Goal: Use online tool/utility: Utilize a website feature to perform a specific function

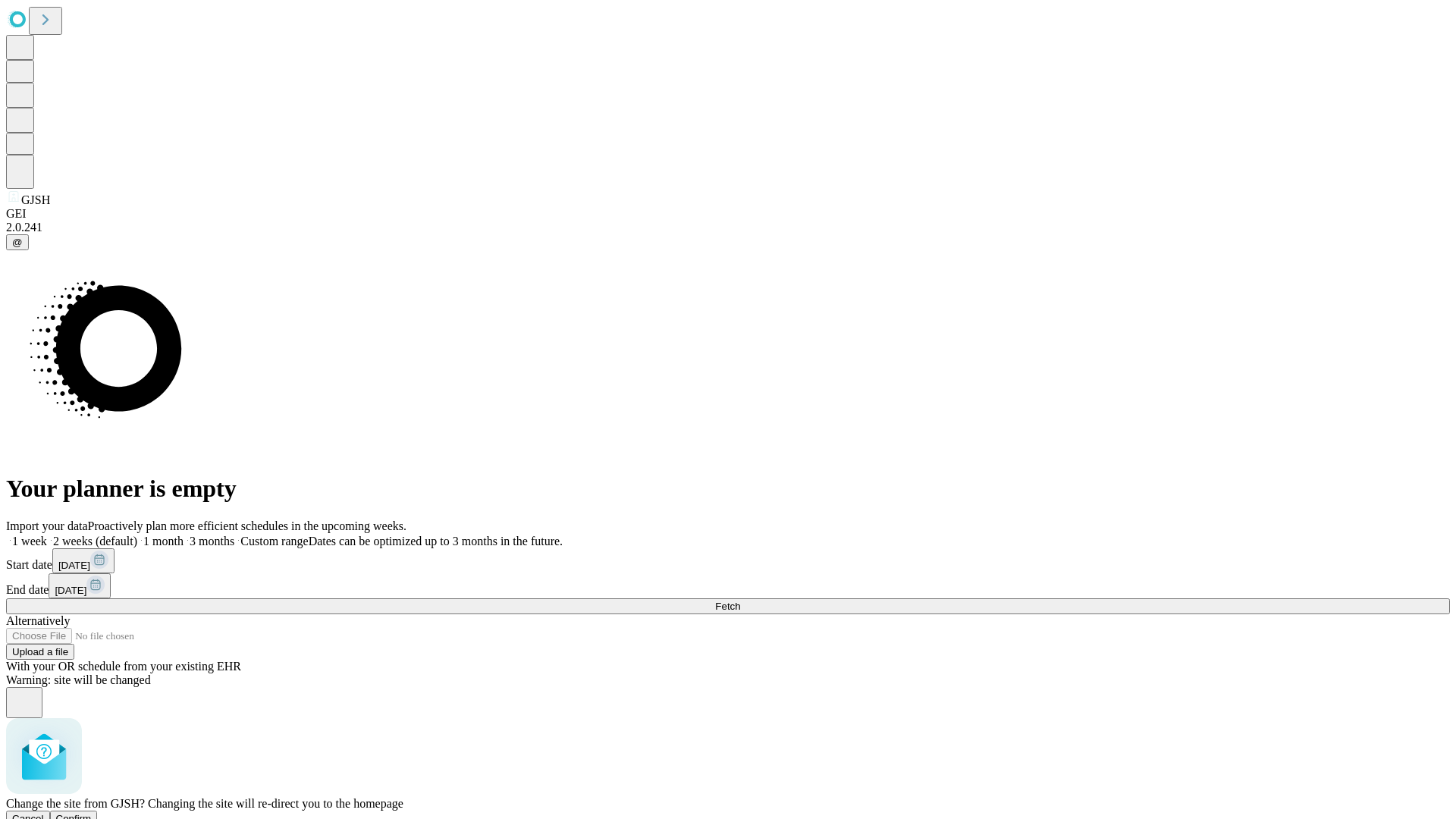
click at [91, 813] on span "Confirm" at bounding box center [73, 818] width 36 height 11
click at [184, 535] on label "1 month" at bounding box center [160, 541] width 46 height 13
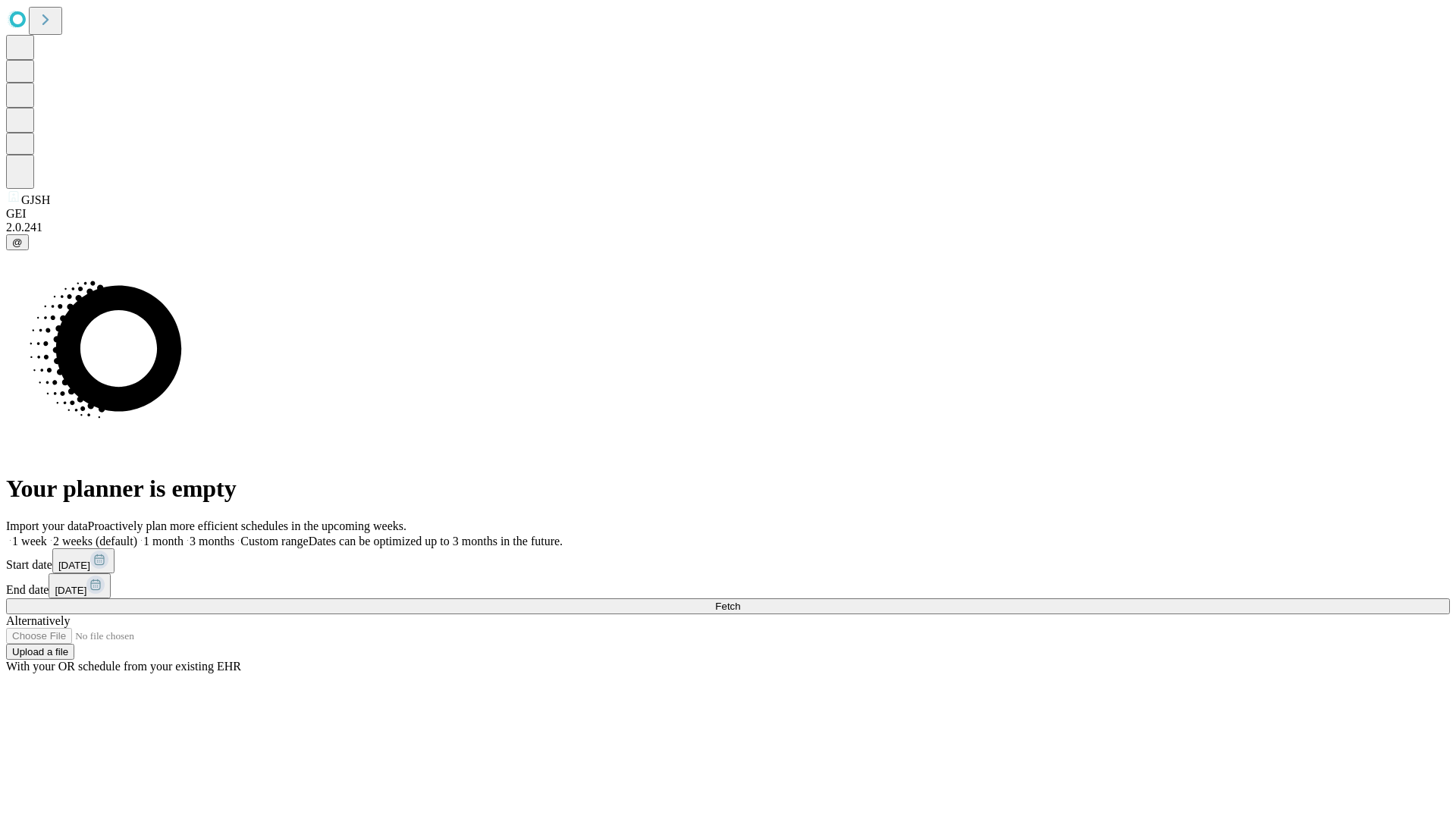
click at [740, 601] on span "Fetch" at bounding box center [727, 606] width 25 height 11
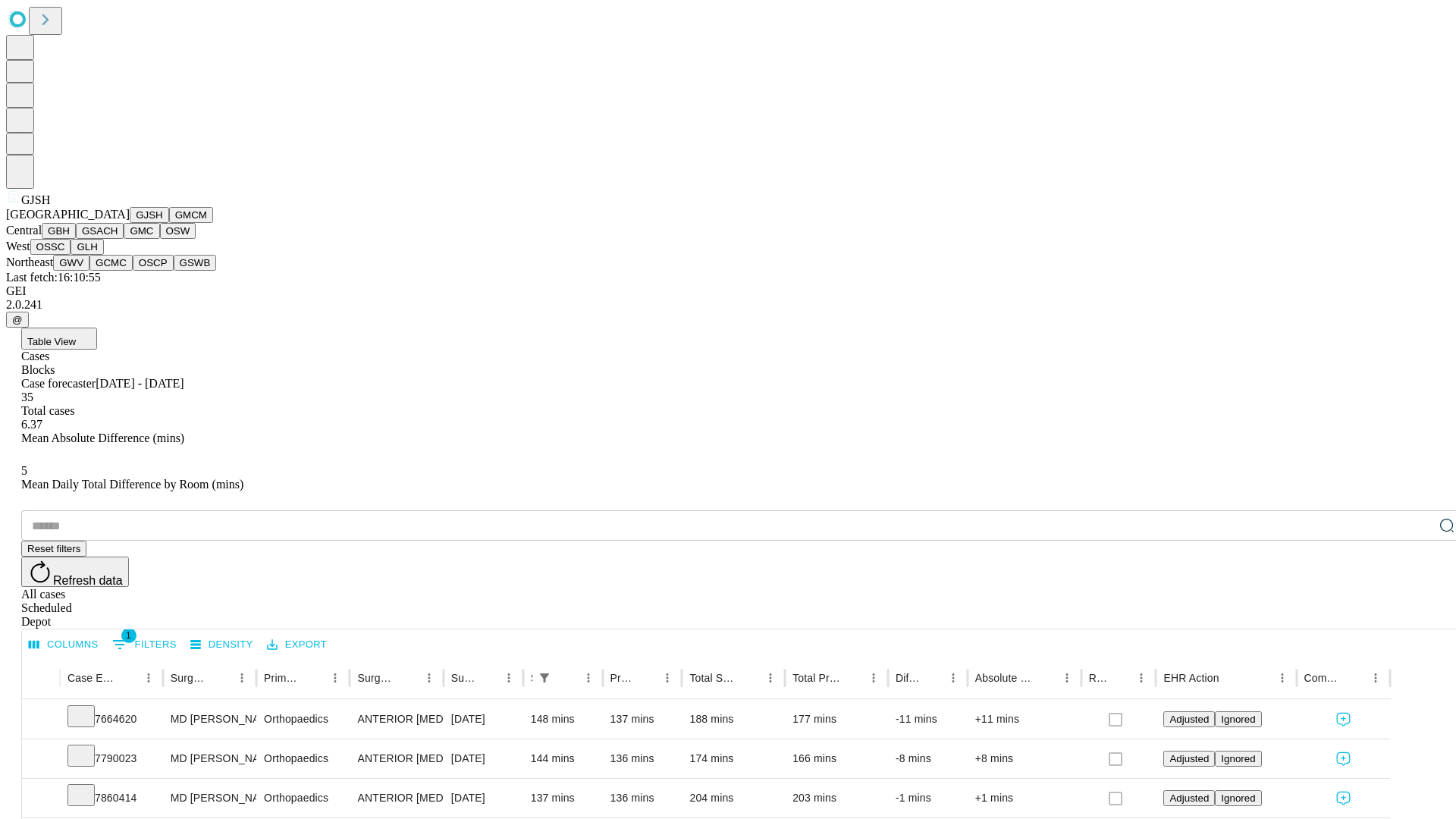
click at [169, 223] on button "GMCM" at bounding box center [191, 215] width 44 height 16
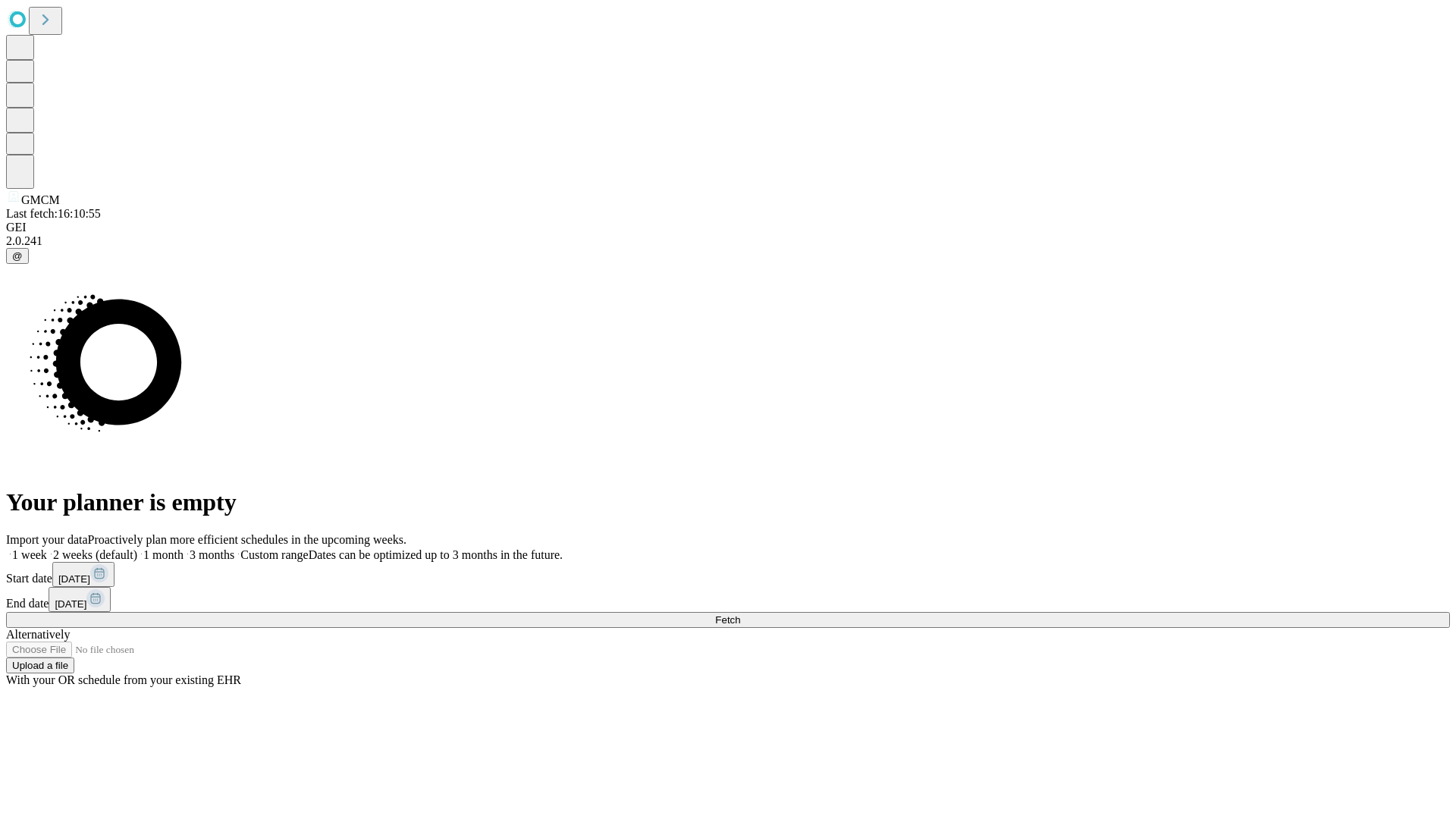
click at [740, 614] on span "Fetch" at bounding box center [727, 619] width 25 height 11
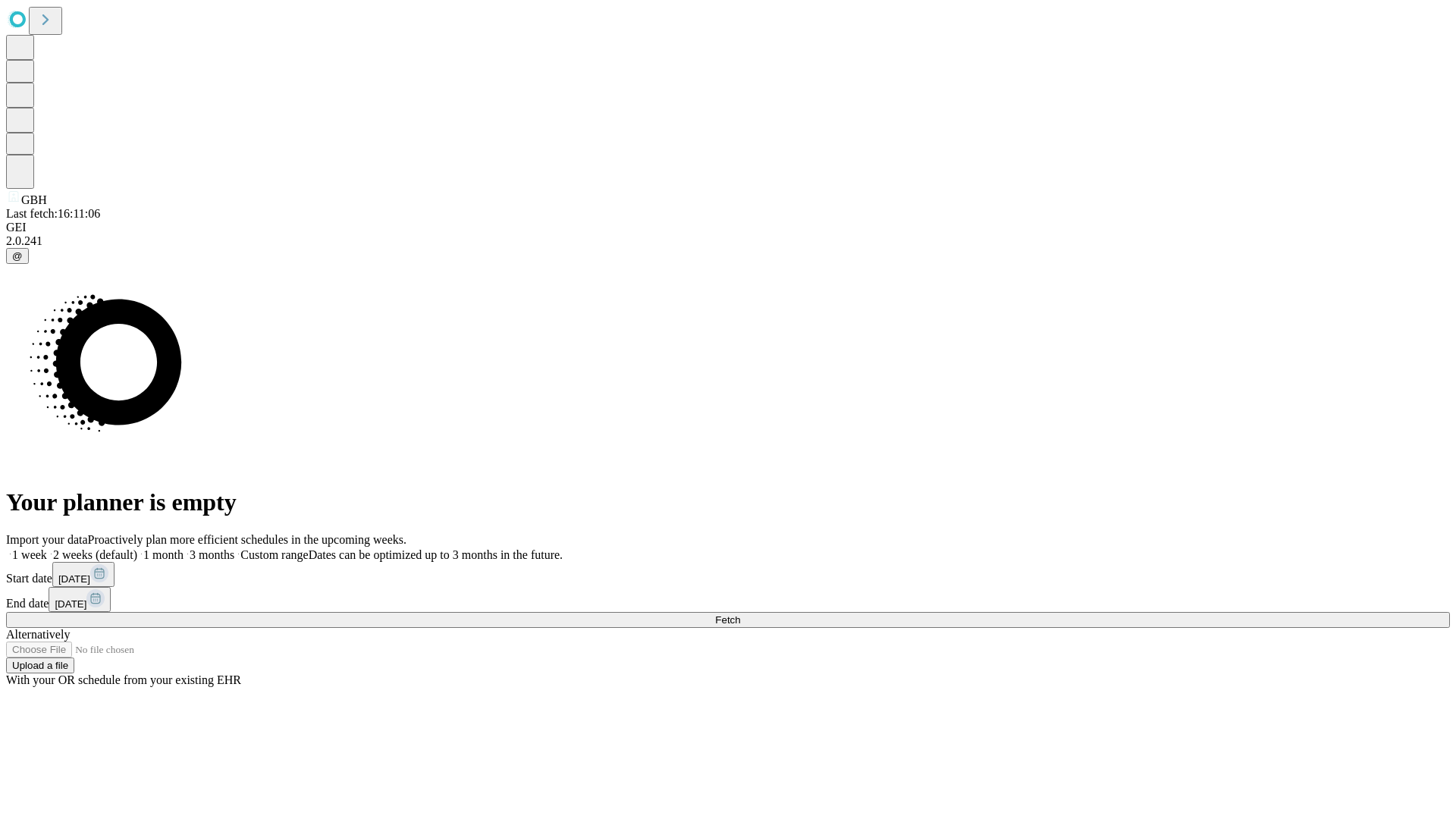
click at [740, 614] on span "Fetch" at bounding box center [727, 619] width 25 height 11
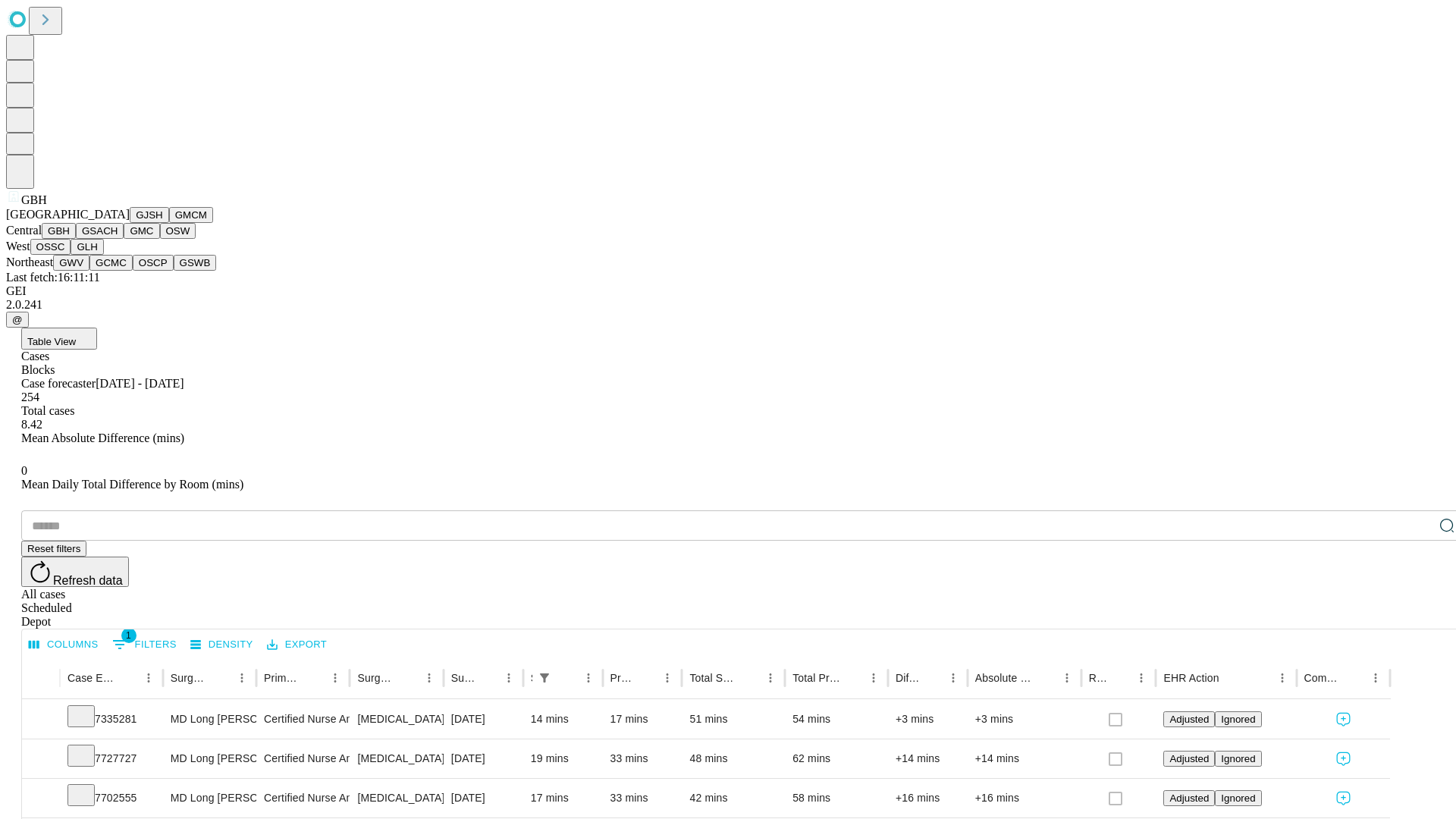
click at [118, 239] on button "GSACH" at bounding box center [99, 231] width 48 height 16
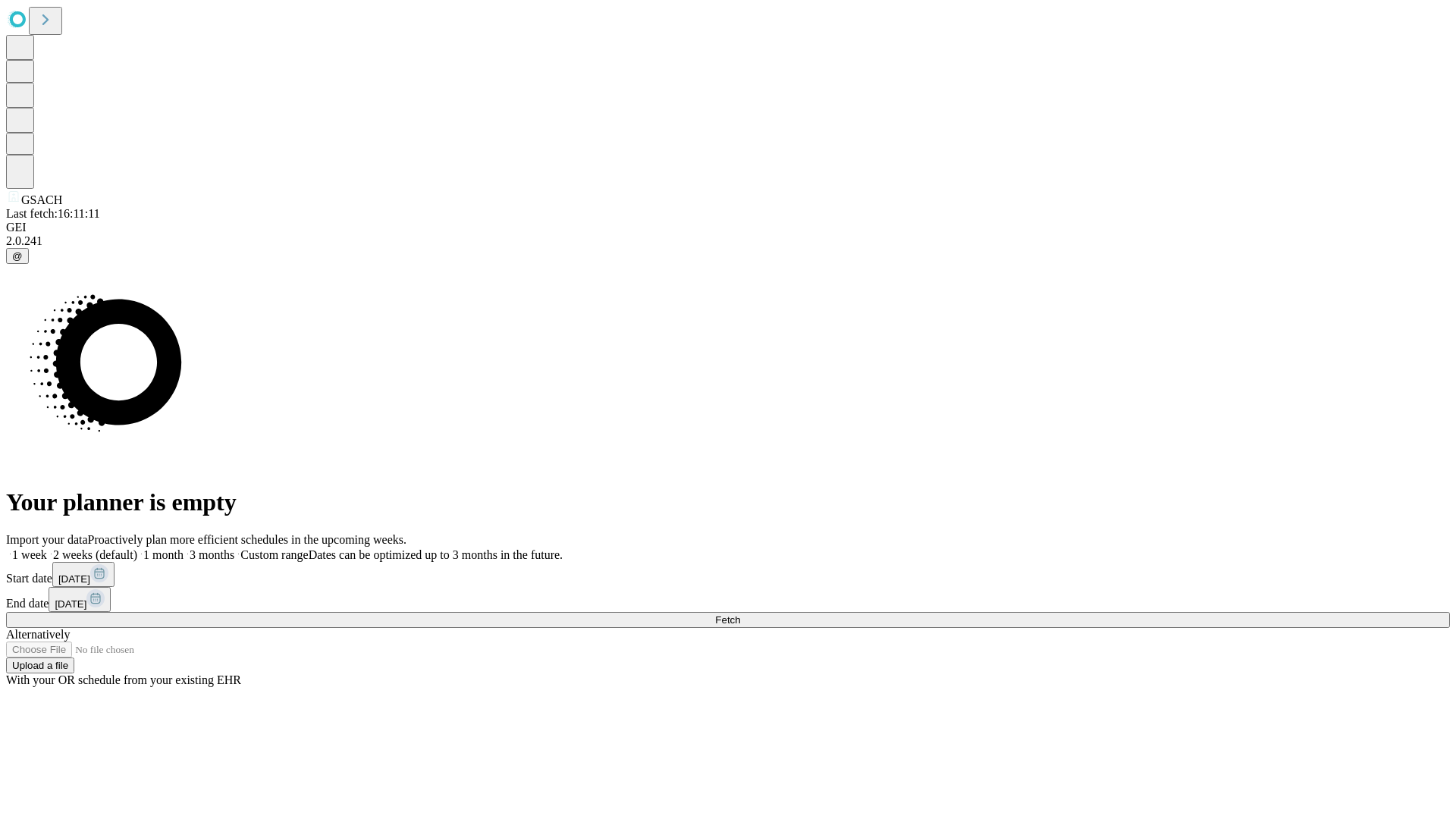
click at [184, 548] on label "1 month" at bounding box center [160, 554] width 46 height 13
click at [740, 614] on span "Fetch" at bounding box center [727, 619] width 25 height 11
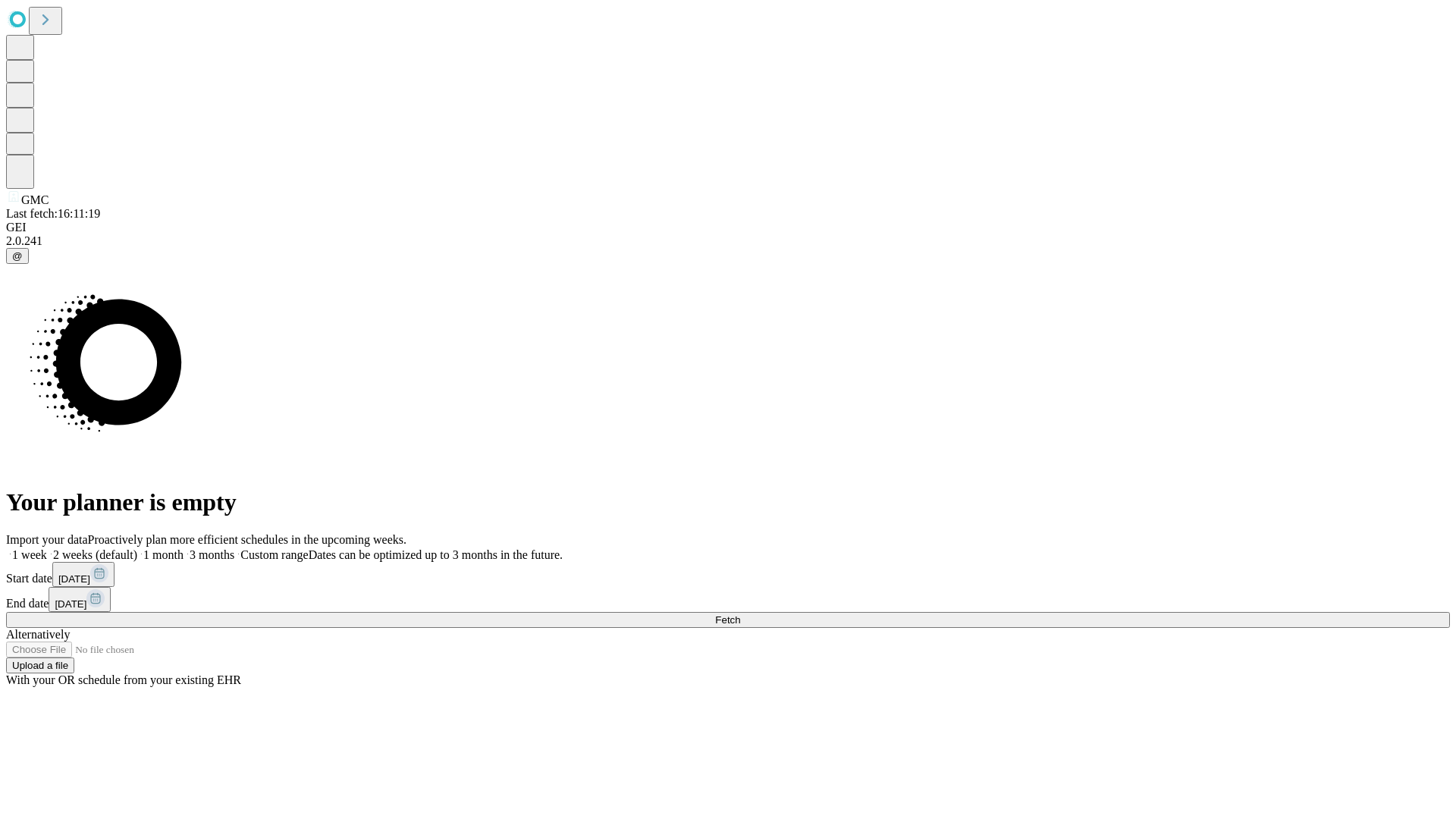
click at [184, 548] on label "1 month" at bounding box center [160, 554] width 46 height 13
click at [740, 614] on span "Fetch" at bounding box center [727, 619] width 25 height 11
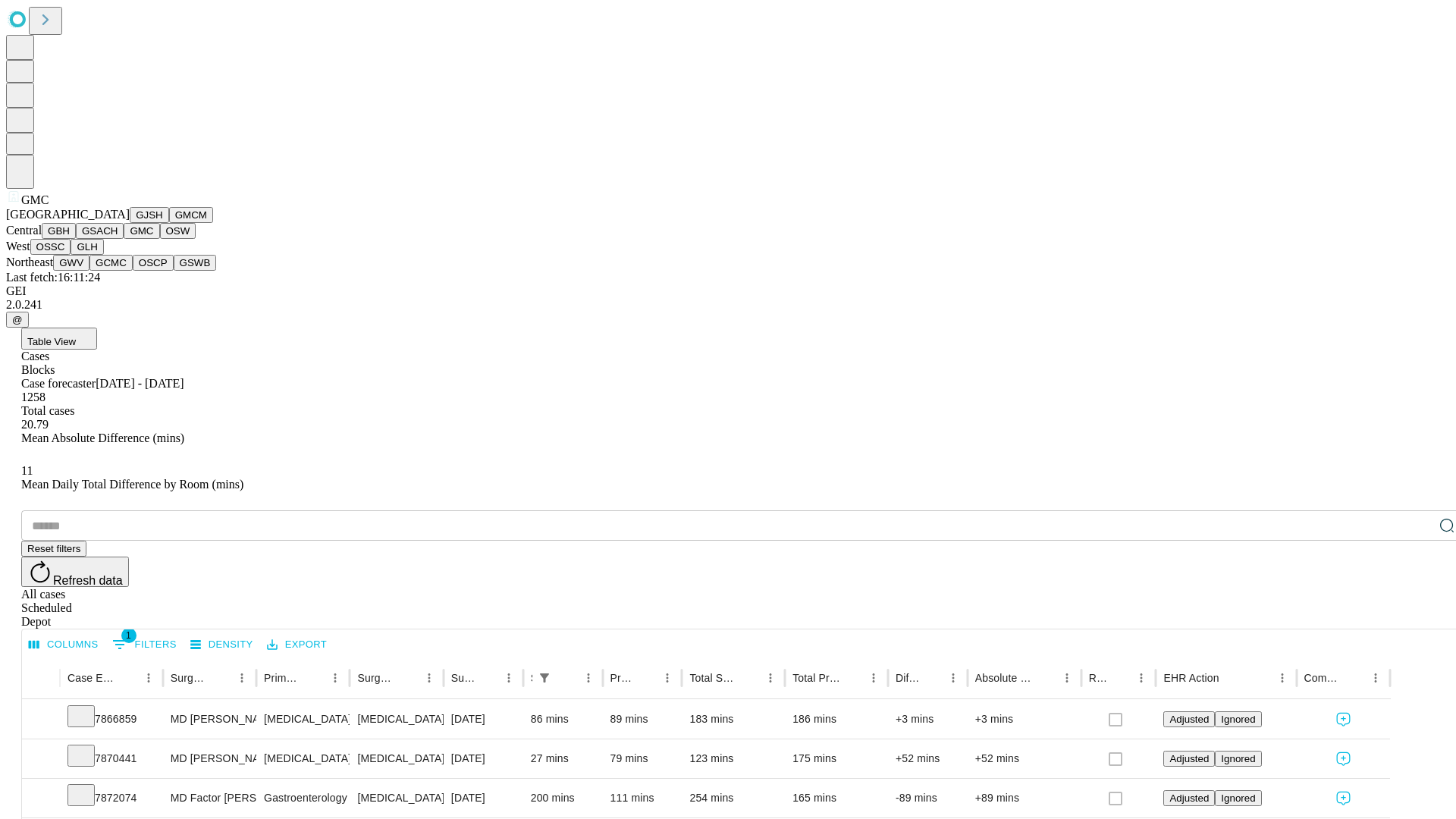
click at [160, 239] on button "OSW" at bounding box center [179, 231] width 37 height 16
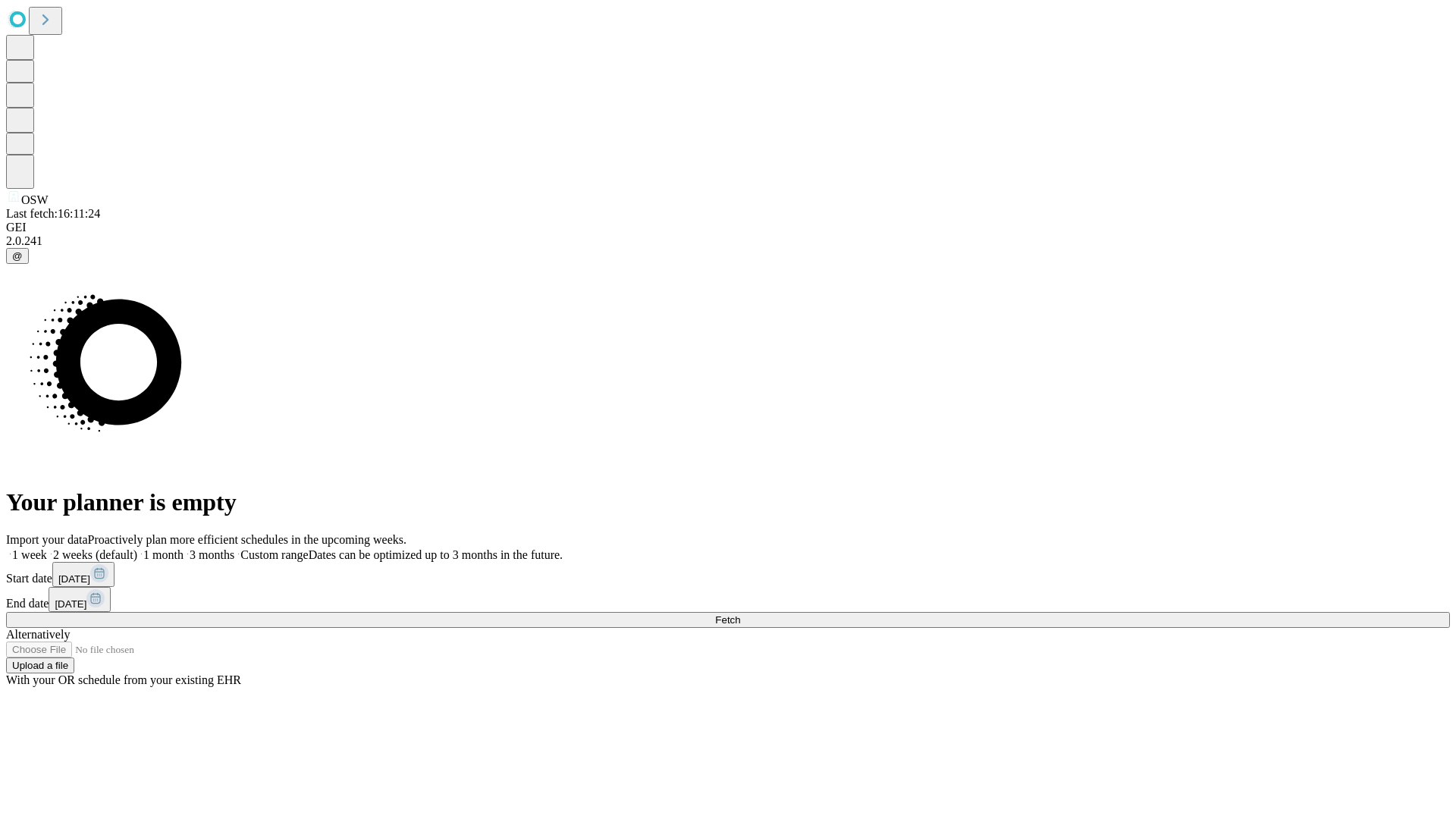
click at [184, 548] on label "1 month" at bounding box center [160, 554] width 46 height 13
click at [740, 614] on span "Fetch" at bounding box center [727, 619] width 25 height 11
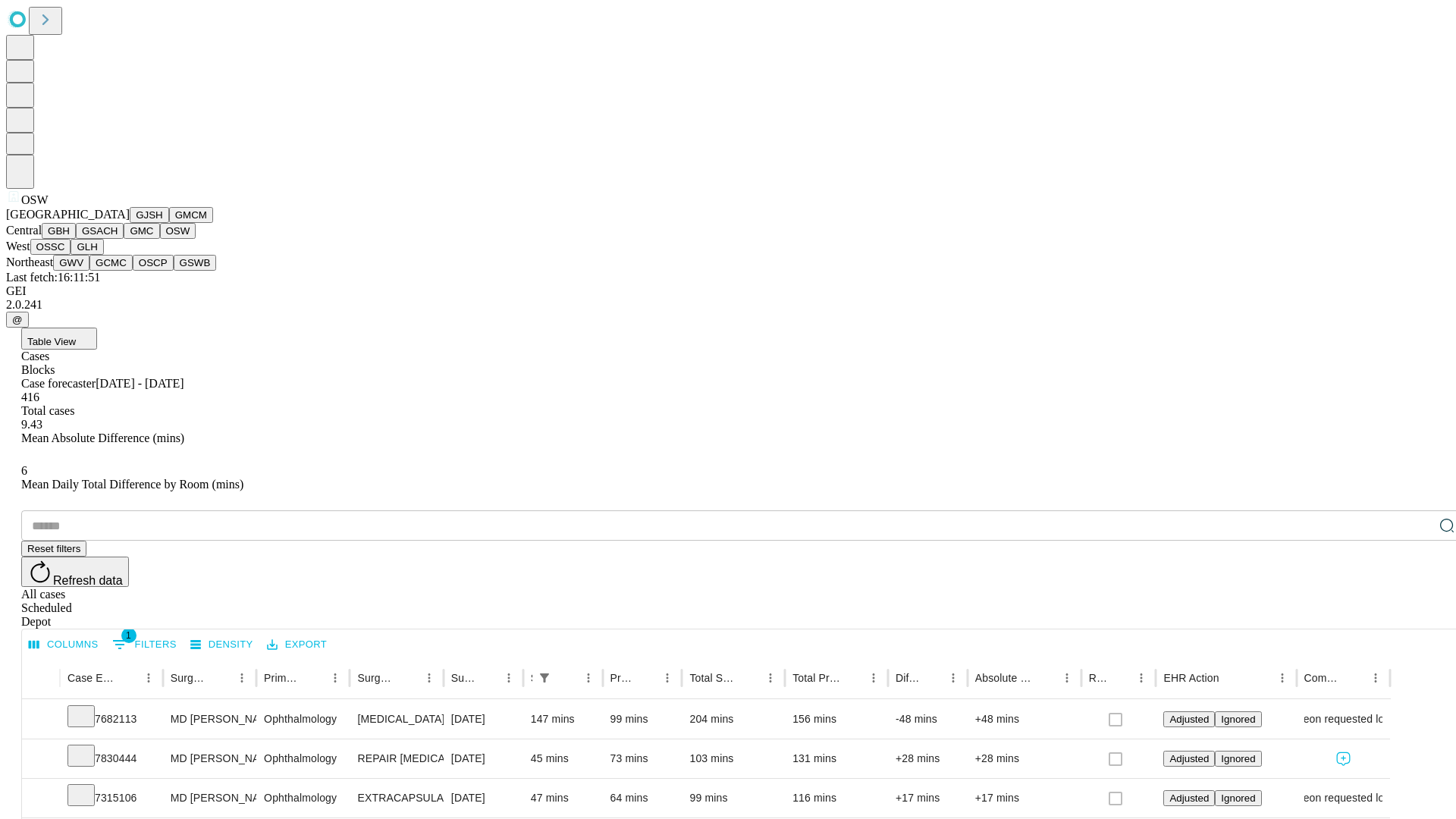
click at [71, 255] on button "OSSC" at bounding box center [51, 247] width 41 height 16
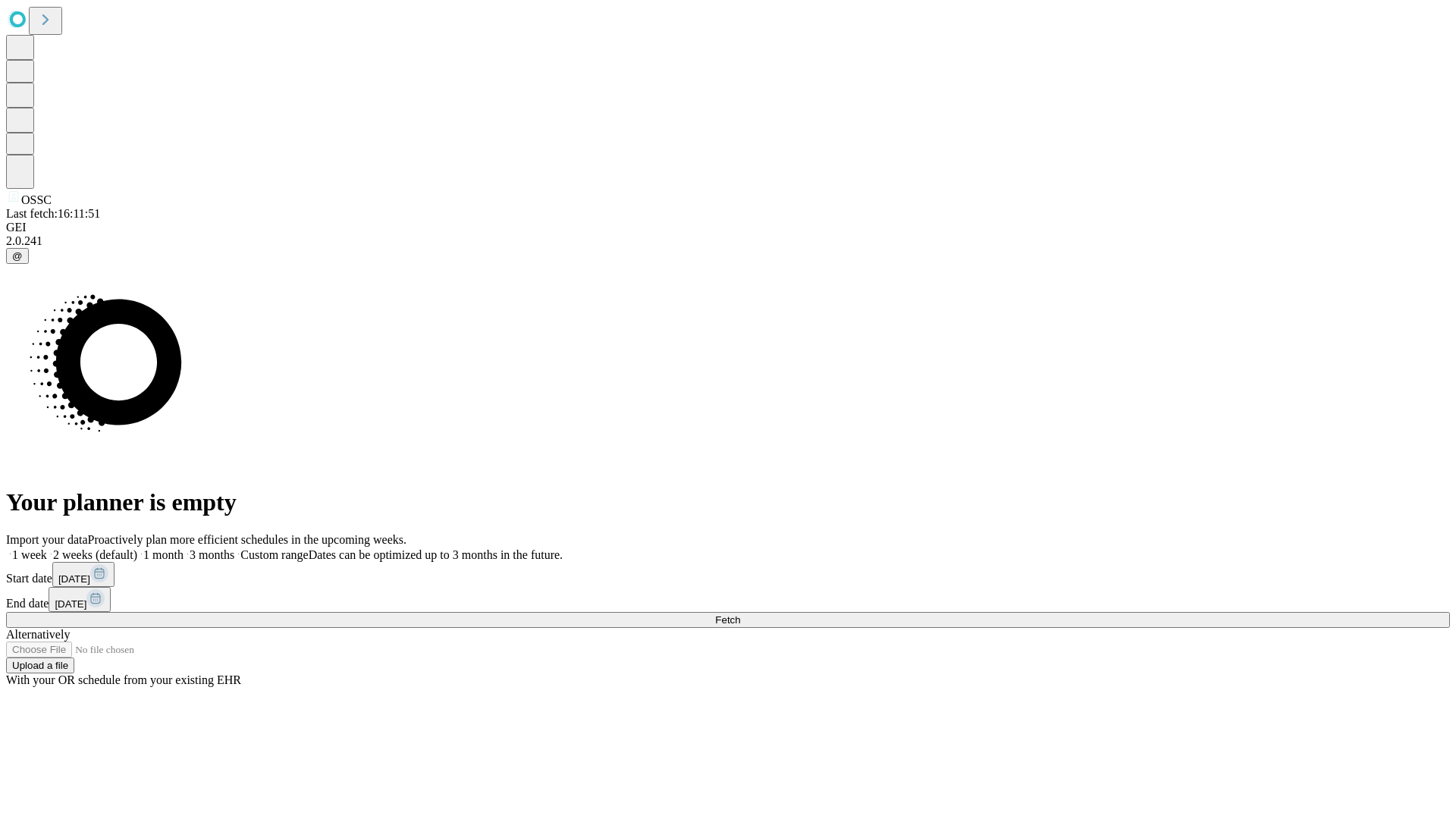
click at [184, 548] on label "1 month" at bounding box center [160, 554] width 46 height 13
click at [740, 614] on span "Fetch" at bounding box center [727, 619] width 25 height 11
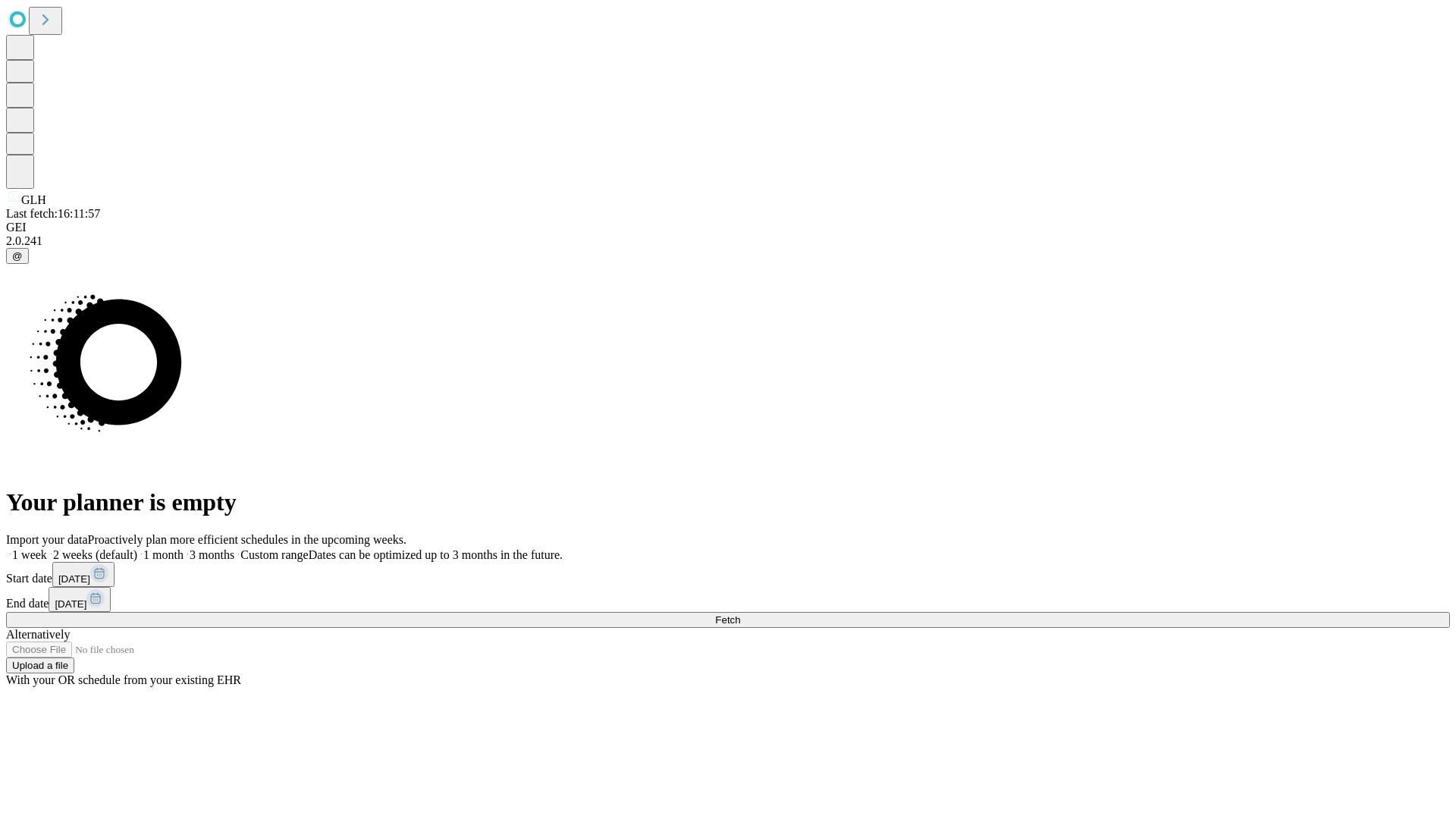
click at [184, 548] on label "1 month" at bounding box center [160, 554] width 46 height 13
click at [740, 614] on span "Fetch" at bounding box center [727, 619] width 25 height 11
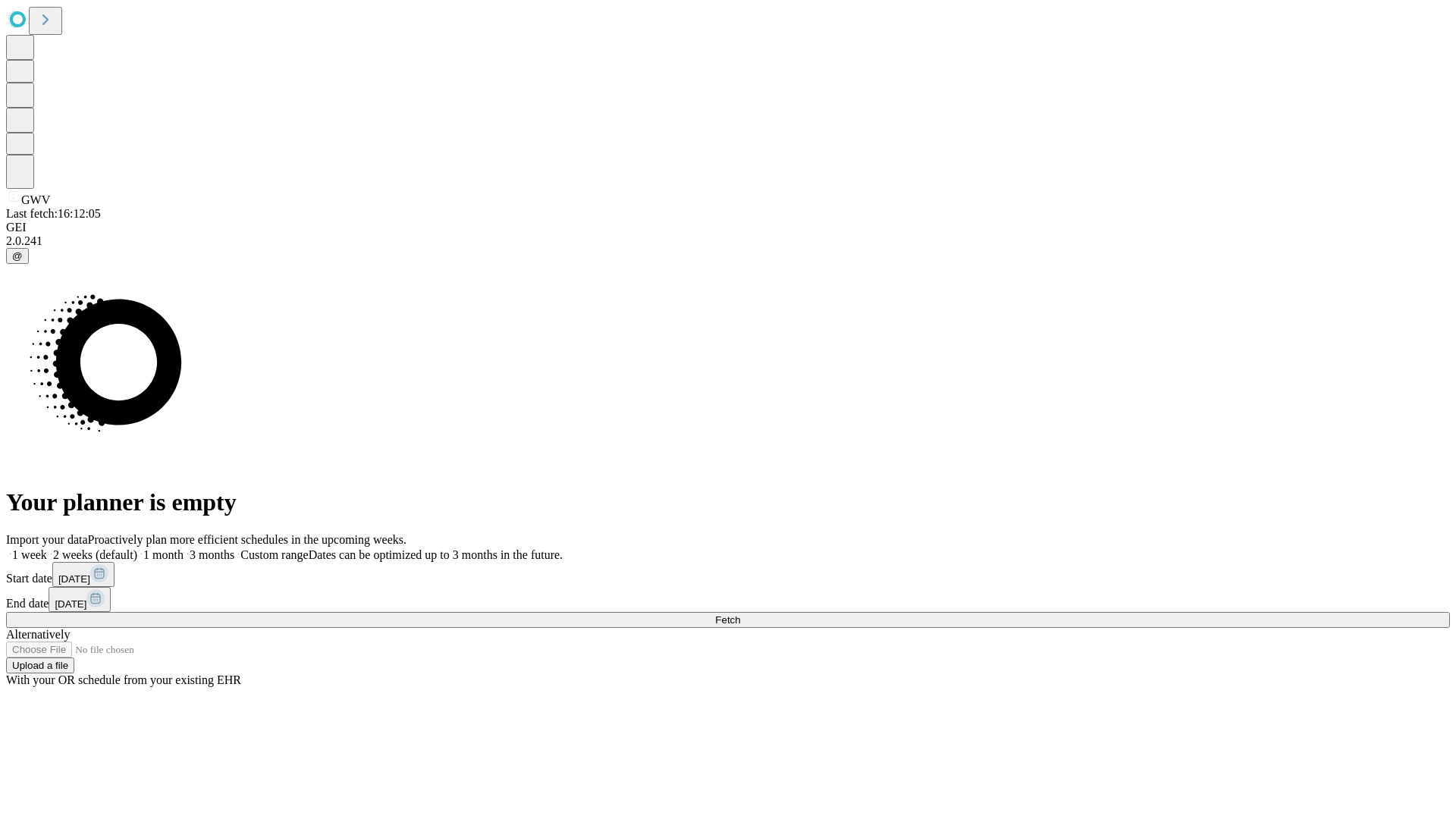
click at [184, 548] on label "1 month" at bounding box center [160, 554] width 46 height 13
click at [740, 614] on span "Fetch" at bounding box center [727, 619] width 25 height 11
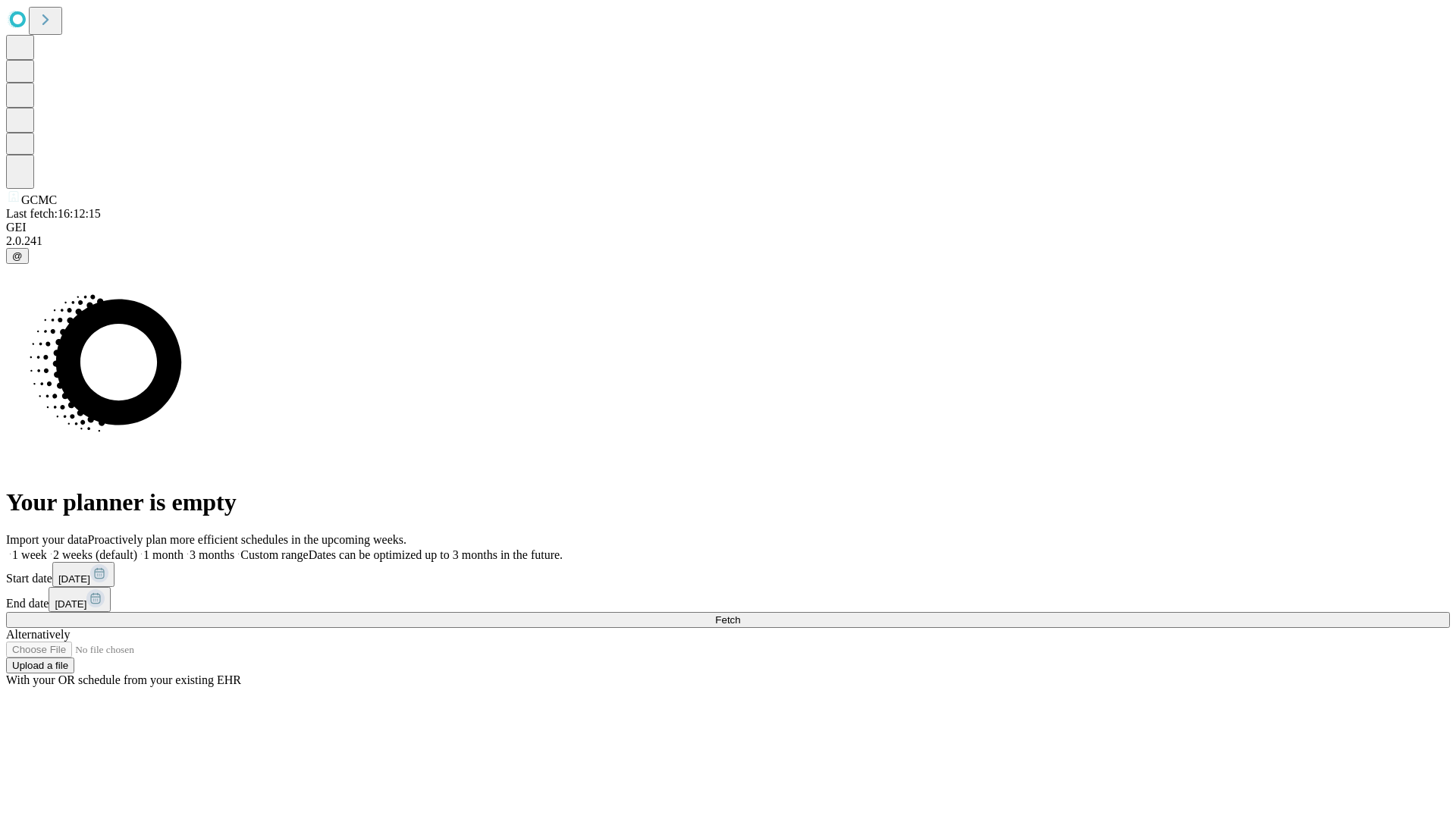
click at [184, 548] on label "1 month" at bounding box center [160, 554] width 46 height 13
click at [740, 614] on span "Fetch" at bounding box center [727, 619] width 25 height 11
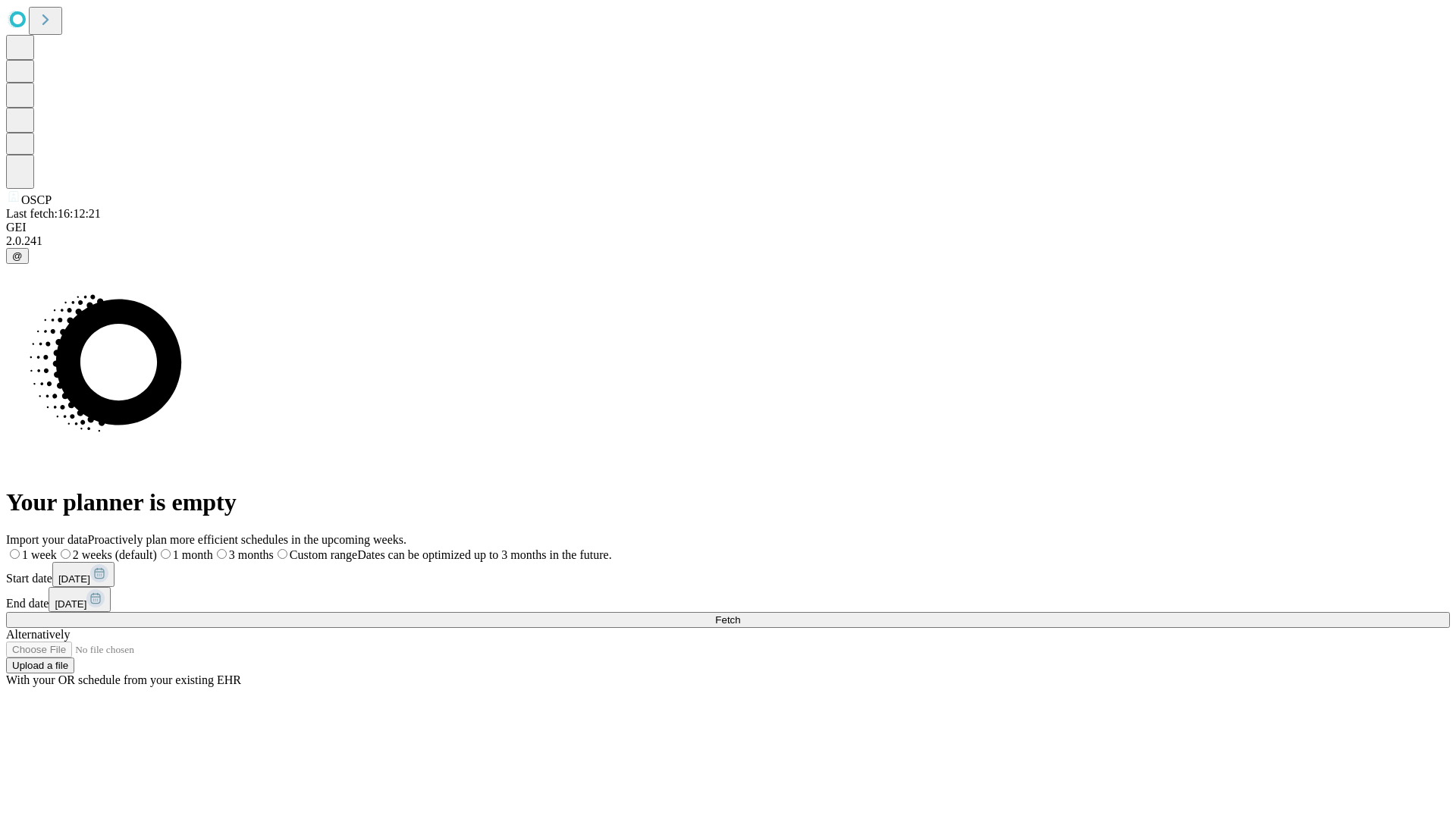
click at [740, 614] on span "Fetch" at bounding box center [727, 619] width 25 height 11
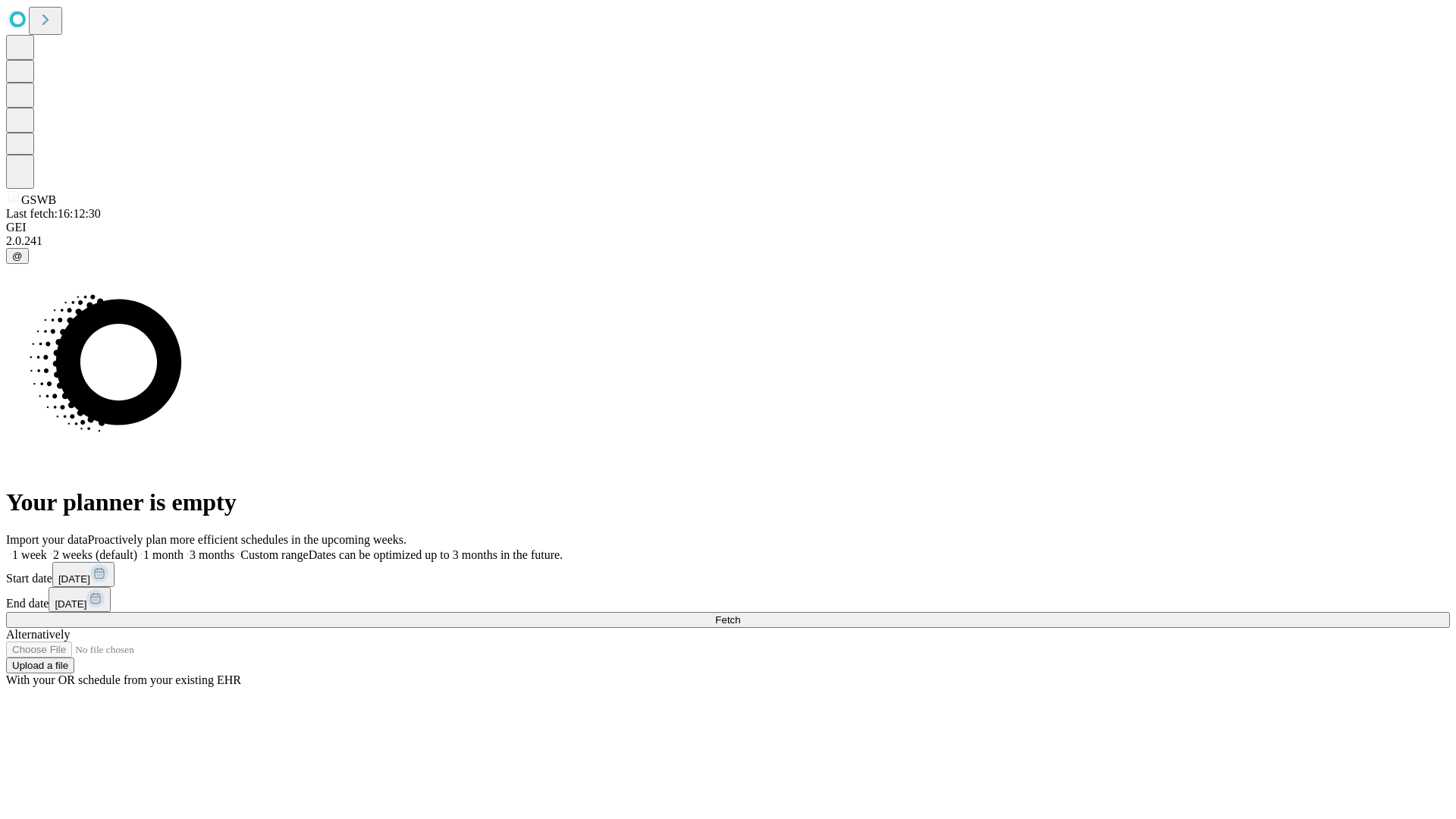
click at [184, 548] on label "1 month" at bounding box center [160, 554] width 46 height 13
click at [740, 614] on span "Fetch" at bounding box center [727, 619] width 25 height 11
